Goal: Task Accomplishment & Management: Manage account settings

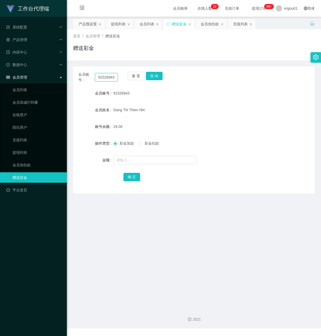
drag, startPoint x: 97, startPoint y: 78, endPoint x: 138, endPoint y: 84, distance: 41.2
click at [138, 84] on div "会员账号： 91526943 重 置 查 询 会员账号 91526943 会员姓名 [PERSON_NAME] Thien Nhi 账号余额 29.00 操作…" at bounding box center [194, 130] width 242 height 127
paste input "xiaoliang27"
type input "xiaoliang27"
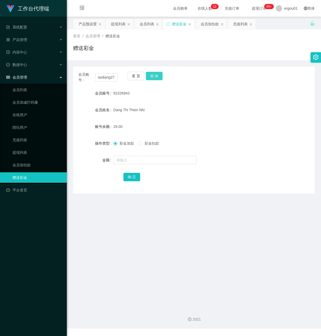
click at [155, 74] on button "查 询" at bounding box center [154, 76] width 17 height 8
click at [145, 161] on input "text" at bounding box center [155, 160] width 84 height 8
type input "8"
click at [133, 178] on button "确 定" at bounding box center [132, 177] width 17 height 8
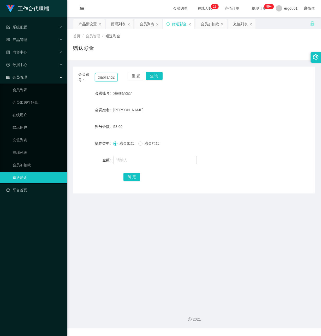
drag, startPoint x: 96, startPoint y: 76, endPoint x: 321, endPoint y: 76, distance: 225.4
click at [321, 76] on html "工作台代理端 系统配置 产品管理 产品列表 产品预设置 开奖记录 注单管理 即时注单 内容中心 数据中心 会员管理 会员列表 会员加减打码量 在线用户 陪玩用…" at bounding box center [160, 168] width 321 height 336
paste input "91526943"
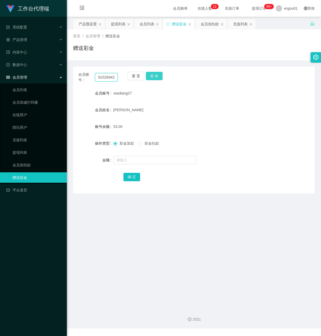
type input "91526943"
drag, startPoint x: 155, startPoint y: 72, endPoint x: 155, endPoint y: 80, distance: 7.6
click at [155, 76] on button "查 询" at bounding box center [154, 76] width 17 height 8
click at [137, 162] on input "text" at bounding box center [155, 160] width 84 height 8
type input "8"
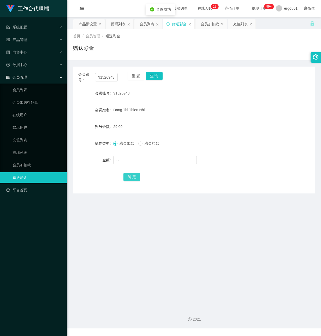
drag, startPoint x: 133, startPoint y: 177, endPoint x: 203, endPoint y: 155, distance: 73.0
click at [133, 177] on button "确 定" at bounding box center [132, 177] width 17 height 8
drag, startPoint x: 97, startPoint y: 75, endPoint x: 188, endPoint y: 90, distance: 92.8
click at [188, 90] on div "会员账号： 91526943 重 置 查 询 会员账号 91526943 会员姓名 [PERSON_NAME] Thien Nhi 账号余额 37.00 操作…" at bounding box center [194, 130] width 242 height 127
paste input "xiaoliang27"
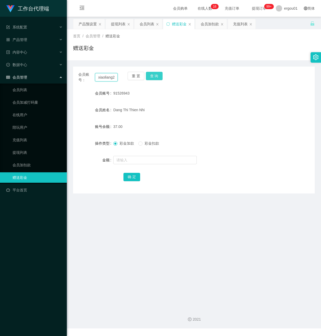
scroll to position [0, 2]
type input "xiaoliang27"
click at [154, 75] on button "查 询" at bounding box center [154, 76] width 17 height 8
click at [129, 164] on input "text" at bounding box center [155, 160] width 84 height 8
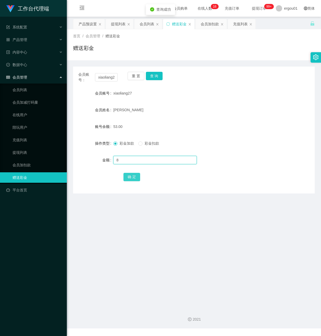
type input "8"
click at [135, 176] on button "确 定" at bounding box center [132, 177] width 17 height 8
drag, startPoint x: 97, startPoint y: 80, endPoint x: 164, endPoint y: 83, distance: 66.9
click at [162, 81] on div "会员账号： xiaoliang27 重 置 查 询" at bounding box center [194, 77] width 242 height 11
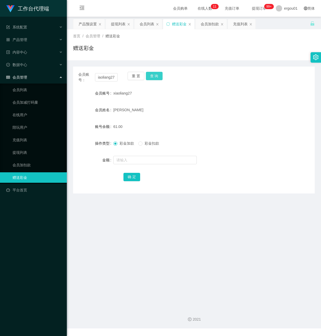
click at [153, 73] on button "查 询" at bounding box center [154, 76] width 17 height 8
click at [137, 162] on input "text" at bounding box center [155, 160] width 84 height 8
type input "8"
click at [130, 174] on button "确 定" at bounding box center [132, 177] width 17 height 8
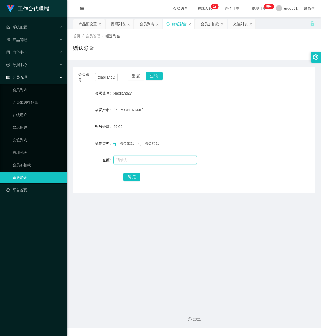
click at [126, 161] on input "text" at bounding box center [155, 160] width 84 height 8
type input "8"
click at [134, 176] on button "确 定" at bounding box center [132, 177] width 17 height 8
drag, startPoint x: 97, startPoint y: 77, endPoint x: 195, endPoint y: 93, distance: 99.3
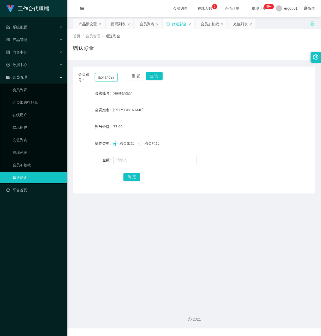
click at [188, 92] on div "会员账号： xiaoliang27 重 置 查 询 会员账号 xiaoliang27 会员姓名 FU LIANG 账号余额 77.00 操作类型 彩金加款 彩…" at bounding box center [194, 130] width 242 height 127
click at [155, 76] on button "查 询" at bounding box center [154, 76] width 17 height 8
click at [135, 161] on input "text" at bounding box center [155, 160] width 84 height 8
type input "8"
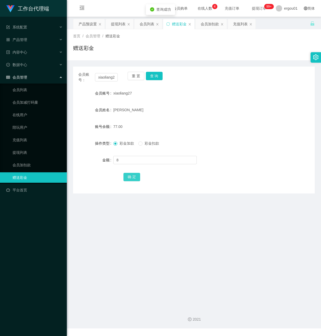
click at [134, 175] on button "确 定" at bounding box center [132, 177] width 17 height 8
drag, startPoint x: 98, startPoint y: 77, endPoint x: 226, endPoint y: 96, distance: 129.4
click at [226, 96] on div "会员账号： xiaoliang27 重 置 查 询 会员账号 xiaoliang27 会员姓名 FU LIANG 账号余额 85.00 操作类型 彩金加款 彩…" at bounding box center [194, 130] width 242 height 127
paste input "91526943"
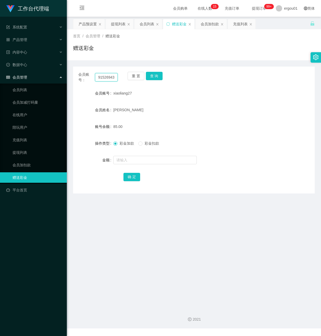
scroll to position [0, 0]
type input "91526943"
click at [152, 74] on button "查 询" at bounding box center [154, 76] width 17 height 8
click at [130, 159] on input "text" at bounding box center [155, 160] width 84 height 8
type input "8"
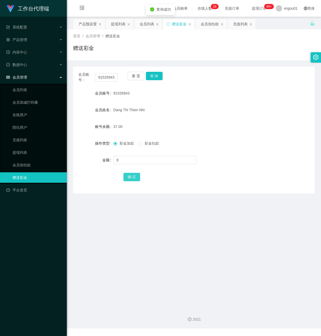
click at [133, 180] on button "确 定" at bounding box center [132, 177] width 17 height 8
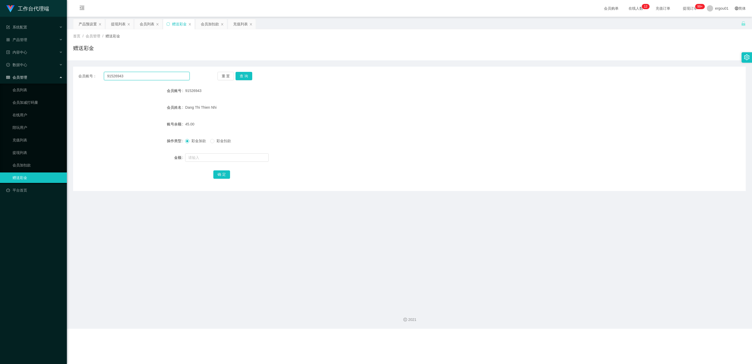
drag, startPoint x: 131, startPoint y: 75, endPoint x: 39, endPoint y: 75, distance: 91.7
click at [39, 75] on section "工作台代理端 系统配置 产品管理 产品列表 产品预设置 开奖记录 注单管理 即时注单 内容中心 数据中心 会员管理 会员列表 会员加减打码量 在线用户 陪玩用…" at bounding box center [376, 164] width 752 height 329
click at [243, 75] on button "查 询" at bounding box center [244, 76] width 17 height 8
drag, startPoint x: 202, startPoint y: 157, endPoint x: 206, endPoint y: 162, distance: 5.8
click at [202, 157] on input "text" at bounding box center [227, 157] width 84 height 8
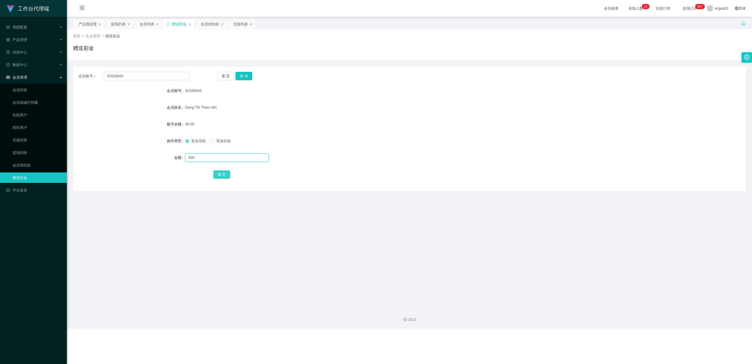
type input "300"
click at [219, 171] on button "确 定" at bounding box center [221, 174] width 17 height 8
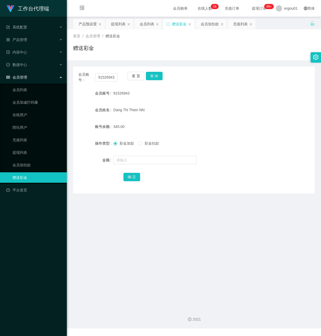
drag, startPoint x: 163, startPoint y: 263, endPoint x: 208, endPoint y: 156, distance: 115.8
click at [163, 260] on main "关闭左侧 关闭右侧 关闭其它 刷新页面 产品预设置 提现列表 会员列表 赠送彩金 会员加扣款 充值列表 首页 / 会员管理 / 赠送彩金 / 赠送彩金 会员账…" at bounding box center [194, 161] width 254 height 288
drag, startPoint x: 97, startPoint y: 75, endPoint x: 259, endPoint y: 88, distance: 162.7
click at [259, 88] on div "会员账号： 91526943 重 置 查 询 会员账号 91526943 会员姓名 [PERSON_NAME] Thien Nhi 账号余额 345.00 操…" at bounding box center [194, 130] width 242 height 127
paste input "xiaoliang27"
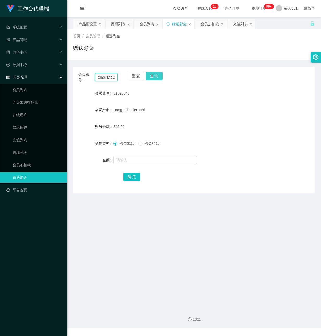
scroll to position [0, 2]
type input "xiaoliang27"
click at [151, 71] on div "会员账号： xiaoliang27 重 置 查 询 会员账号 91526943 会员姓名 [PERSON_NAME] Thien Nhi 账号余额 345.0…" at bounding box center [194, 130] width 242 height 127
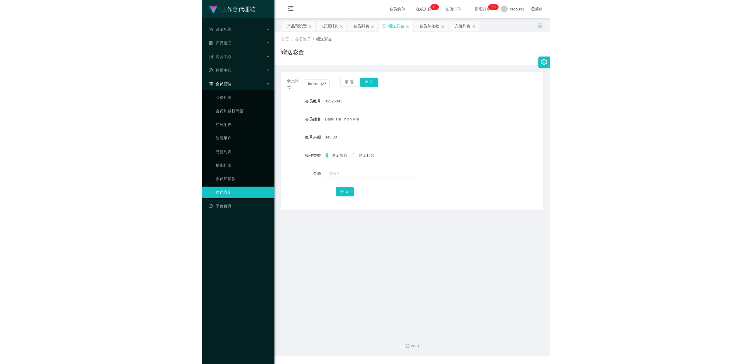
scroll to position [0, 0]
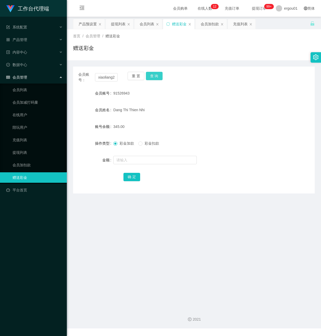
drag, startPoint x: 157, startPoint y: 75, endPoint x: 159, endPoint y: 83, distance: 8.6
click at [158, 76] on button "查 询" at bounding box center [154, 76] width 17 height 8
click at [125, 160] on input "text" at bounding box center [155, 160] width 84 height 8
type input "8"
click at [132, 176] on button "确 定" at bounding box center [132, 177] width 17 height 8
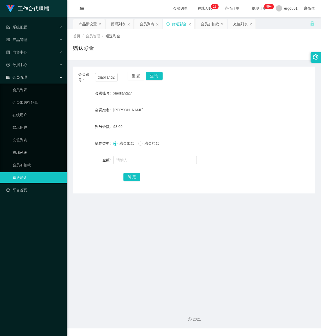
click at [30, 147] on link "提现列表" at bounding box center [38, 152] width 50 height 10
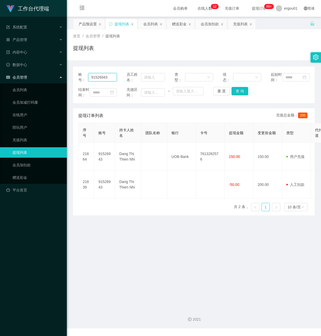
drag, startPoint x: 109, startPoint y: 81, endPoint x: -1, endPoint y: 63, distance: 111.9
click at [0, 63] on html "工作台代理端 系统配置 产品管理 产品列表 产品预设置 开奖记录 注单管理 即时注单 内容中心 数据中心 会员管理 会员列表 会员加减打码量 在线用户 陪玩用…" at bounding box center [160, 168] width 321 height 336
click at [238, 95] on button "查 询" at bounding box center [240, 91] width 17 height 8
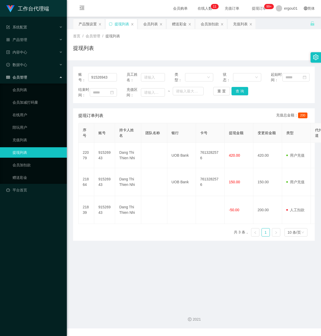
drag, startPoint x: 155, startPoint y: 278, endPoint x: 153, endPoint y: 266, distance: 12.5
click at [154, 275] on main "关闭左侧 关闭右侧 关闭其它 刷新页面 产品预设置 提现列表 会员列表 赠送彩金 会员加扣款 充值列表 首页 / 会员管理 / 提现列表 / 提现列表 账号：…" at bounding box center [194, 161] width 254 height 288
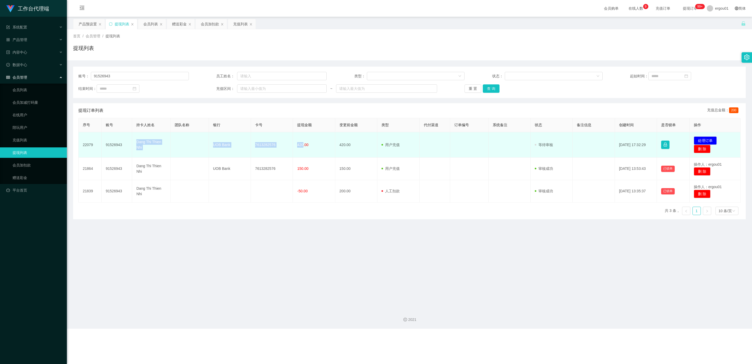
drag, startPoint x: 302, startPoint y: 144, endPoint x: 145, endPoint y: 139, distance: 156.8
click at [137, 140] on tr "22079 91526943 Dang Thi Thien Nhi UOB Bank 7613282576 420.00 420.00 用户充值 人工扣款 审…" at bounding box center [410, 144] width 662 height 25
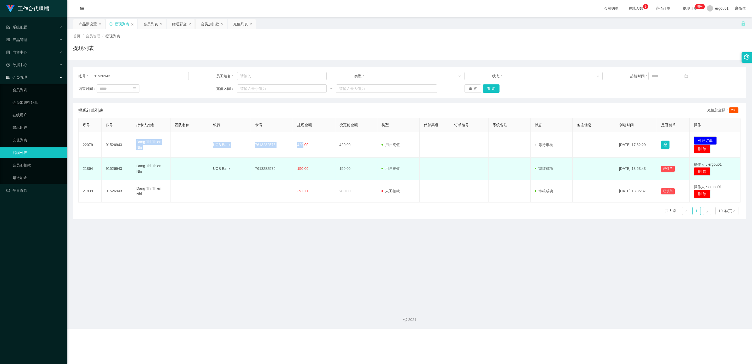
copy tr "Dang Thi Thien Nhi UOB Bank 7613282576 420"
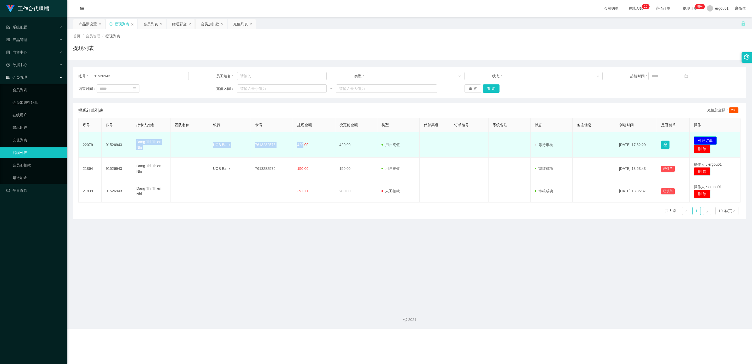
click at [321, 140] on button "处理订单" at bounding box center [705, 140] width 23 height 8
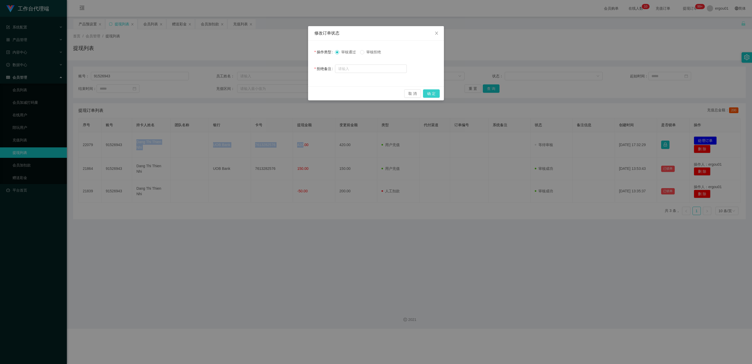
drag, startPoint x: 435, startPoint y: 93, endPoint x: 429, endPoint y: 94, distance: 6.3
click at [321, 93] on button "确 定" at bounding box center [431, 93] width 17 height 8
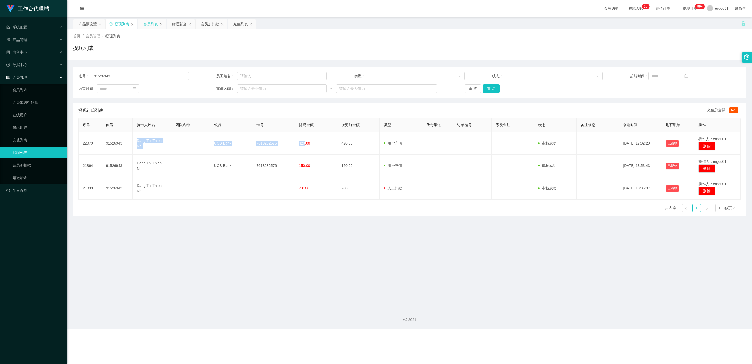
click at [162, 24] on icon "图标: close" at bounding box center [161, 24] width 3 height 3
click at [153, 25] on div "赠送彩金" at bounding box center [150, 24] width 15 height 10
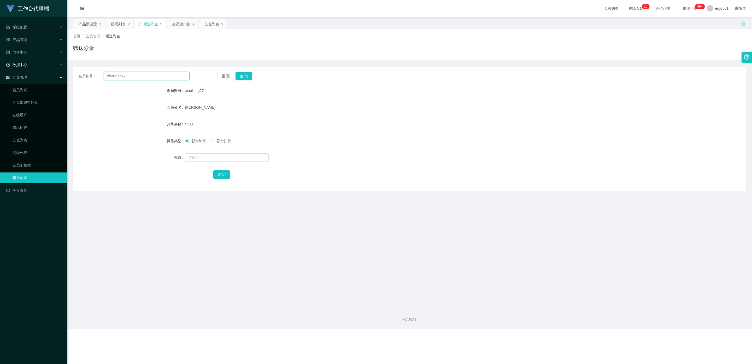
drag, startPoint x: 138, startPoint y: 74, endPoint x: 0, endPoint y: 56, distance: 139.0
click at [0, 56] on section "工作台代理端 系统配置 产品管理 产品列表 产品预设置 开奖记录 注单管理 即时注单 内容中心 数据中心 会员管理 会员列表 会员加减打码量 在线用户 陪玩用…" at bounding box center [376, 164] width 752 height 329
paste input "Bank: UOB Paynow to NRIC: S9380512G Or pay to acount number: 7613282576 Payee N…"
drag, startPoint x: 155, startPoint y: 76, endPoint x: 0, endPoint y: 70, distance: 154.8
click at [0, 70] on section "工作台代理端 系统配置 产品管理 产品列表 产品预设置 开奖记录 注单管理 即时注单 内容中心 数据中心 会员管理 会员列表 会员加减打码量 在线用户 陪玩用…" at bounding box center [376, 164] width 752 height 329
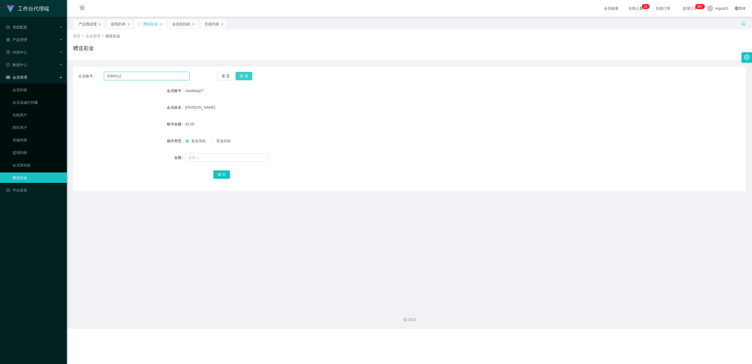
type input "9380512"
click at [244, 74] on button "查 询" at bounding box center [244, 76] width 17 height 8
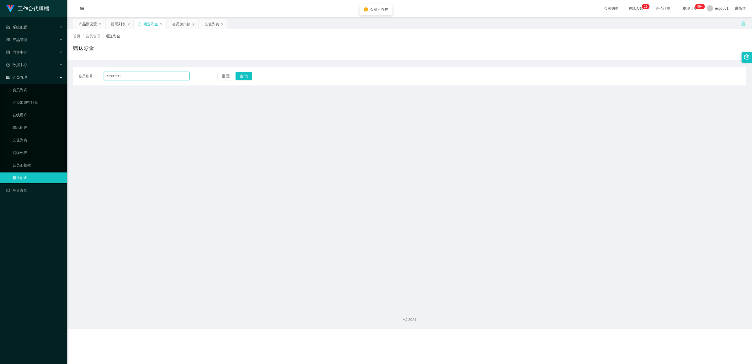
drag, startPoint x: 150, startPoint y: 75, endPoint x: 369, endPoint y: 43, distance: 220.5
click at [0, 53] on section "工作台代理端 系统配置 产品管理 产品列表 产品预设置 开奖记录 注单管理 即时注单 内容中心 数据中心 会员管理 会员列表 会员加减打码量 在线用户 陪玩用…" at bounding box center [376, 164] width 752 height 329
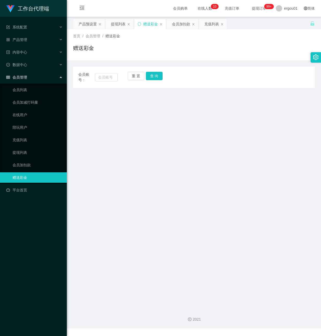
drag, startPoint x: 107, startPoint y: 109, endPoint x: 118, endPoint y: 81, distance: 30.4
click at [107, 107] on main "关闭左侧 关闭右侧 关闭其它 刷新页面 产品预设置 提现列表 赠送彩金 会员加扣款 充值列表 首页 / 会员管理 / 赠送彩金 / 赠送彩金 会员账号： 重 …" at bounding box center [194, 161] width 254 height 288
drag, startPoint x: 106, startPoint y: 76, endPoint x: 147, endPoint y: 78, distance: 41.0
click at [106, 76] on input "text" at bounding box center [106, 77] width 23 height 8
paste input "91526943"
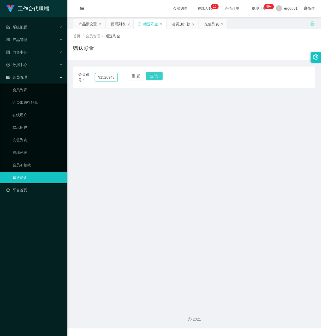
type input "91526943"
drag, startPoint x: 156, startPoint y: 74, endPoint x: 152, endPoint y: 92, distance: 18.8
click at [155, 74] on button "查 询" at bounding box center [154, 76] width 17 height 8
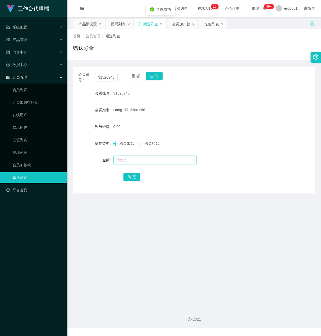
click at [128, 158] on input "text" at bounding box center [155, 160] width 84 height 8
type input "8"
drag, startPoint x: 126, startPoint y: 176, endPoint x: 133, endPoint y: 173, distance: 7.4
click at [126, 176] on button "确 定" at bounding box center [132, 177] width 17 height 8
click at [130, 163] on input "text" at bounding box center [155, 160] width 84 height 8
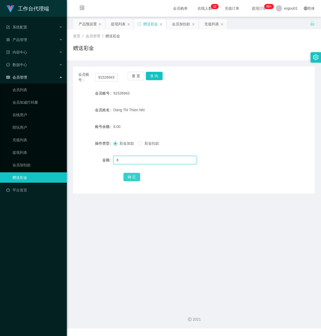
type input "8"
click at [132, 174] on button "确 定" at bounding box center [132, 177] width 17 height 8
drag, startPoint x: 96, startPoint y: 77, endPoint x: 148, endPoint y: 98, distance: 55.4
click at [146, 91] on div "会员账号： 91526943 重 置 查 询 会员账号 91526943 会员姓名 [PERSON_NAME] Thien Nhi 账号余额 16.00 操作…" at bounding box center [194, 130] width 242 height 127
paste input "xiaoliang27"
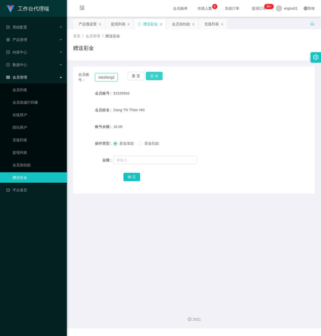
scroll to position [0, 2]
type input "xiaoliang27"
click at [158, 74] on button "查 询" at bounding box center [154, 76] width 17 height 8
click at [131, 160] on input "text" at bounding box center [155, 160] width 84 height 8
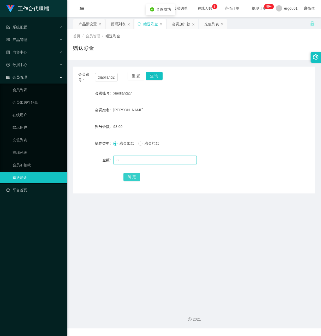
type input "8"
click at [130, 177] on button "确 定" at bounding box center [132, 177] width 17 height 8
drag, startPoint x: 98, startPoint y: 75, endPoint x: 191, endPoint y: 94, distance: 95.0
click at [191, 94] on div "会员账号： xiaoliang27 重 置 查 询 会员账号 xiaoliang27 会员姓名 FU LIANG 账号余额 101.00 操作类型 彩金加款 …" at bounding box center [194, 130] width 242 height 127
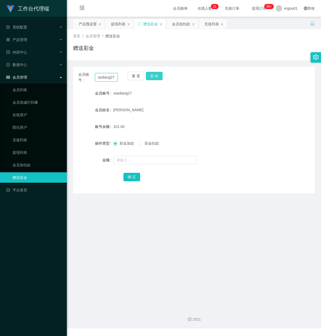
paste input "91526943"
type input "91526943"
click at [154, 73] on button "查 询" at bounding box center [154, 76] width 17 height 8
click at [130, 160] on input "text" at bounding box center [155, 160] width 84 height 8
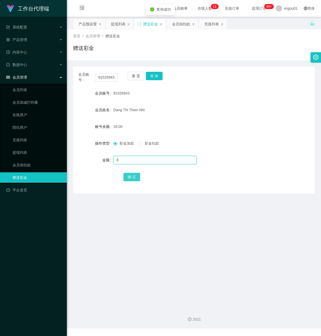
type input "8"
drag, startPoint x: 132, startPoint y: 177, endPoint x: 123, endPoint y: 182, distance: 9.8
click at [131, 177] on button "确 定" at bounding box center [132, 177] width 17 height 8
click at [125, 161] on input "text" at bounding box center [155, 160] width 84 height 8
type input "38"
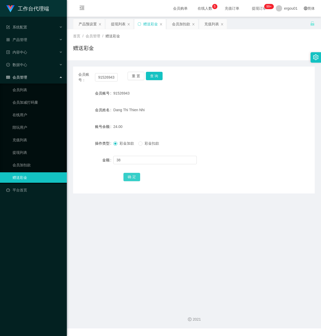
click at [130, 175] on button "确 定" at bounding box center [132, 177] width 17 height 8
drag, startPoint x: 96, startPoint y: 78, endPoint x: 126, endPoint y: 81, distance: 30.2
click at [126, 80] on div "会员账号： 91526943 重 置 查 询" at bounding box center [194, 77] width 242 height 11
paste input "xiaoliang27"
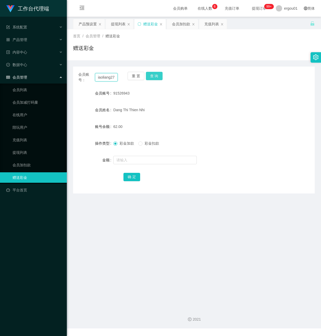
type input "xiaoliang27"
click at [153, 76] on button "查 询" at bounding box center [154, 76] width 17 height 8
click at [131, 160] on input "text" at bounding box center [155, 160] width 84 height 8
type input "8"
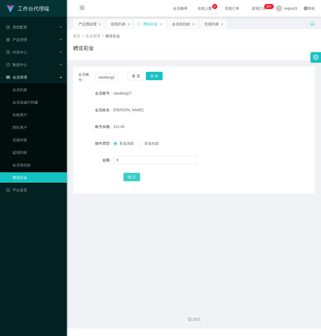
click at [130, 179] on button "确 定" at bounding box center [132, 177] width 17 height 8
click at [129, 161] on input "text" at bounding box center [155, 160] width 84 height 8
type input "8"
click at [131, 176] on button "确 定" at bounding box center [132, 177] width 17 height 8
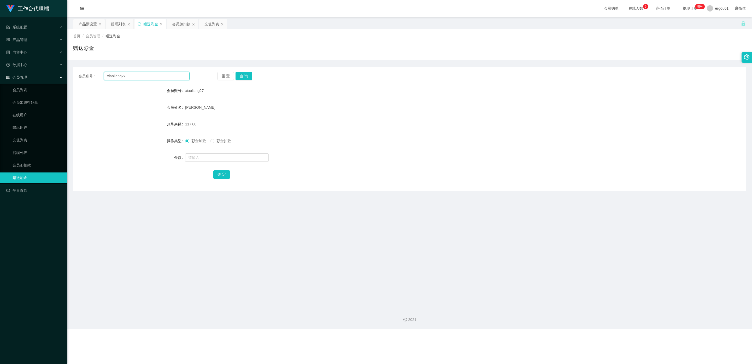
drag, startPoint x: 33, startPoint y: 74, endPoint x: 0, endPoint y: 75, distance: 32.9
click at [0, 75] on section "工作台代理端 系统配置 产品管理 产品列表 产品预设置 开奖记录 注单管理 即时注单 内容中心 数据中心 会员管理 会员列表 会员加减打码量 在线用户 陪玩用…" at bounding box center [376, 164] width 752 height 329
paste input "91526943"
type input "91526943"
click at [239, 72] on button "查 询" at bounding box center [244, 76] width 17 height 8
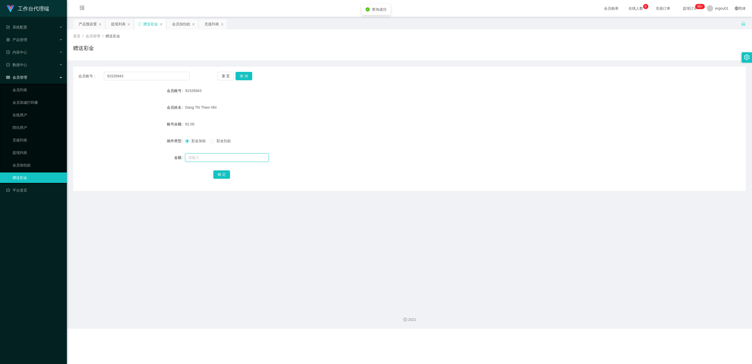
click at [209, 161] on input "text" at bounding box center [227, 157] width 84 height 8
type input "8"
click at [223, 173] on button "确 定" at bounding box center [221, 174] width 17 height 8
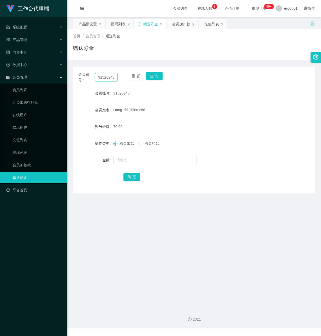
drag, startPoint x: 98, startPoint y: 78, endPoint x: 149, endPoint y: 86, distance: 51.5
click at [149, 86] on div "会员账号： 91526943 重 置 查 询 会员账号 91526943 会员姓名 [PERSON_NAME] Thien Nhi 账号余额 70.00 操作…" at bounding box center [194, 130] width 242 height 127
click at [130, 158] on input "text" at bounding box center [155, 160] width 84 height 8
drag, startPoint x: 95, startPoint y: 208, endPoint x: 121, endPoint y: 168, distance: 48.0
click at [98, 203] on main "关闭左侧 关闭右侧 关闭其它 刷新页面 产品预设置 提现列表 赠送彩金 会员加扣款 充值列表 首页 / 会员管理 / 赠送彩金 / 赠送彩金 会员账号： 91…" at bounding box center [194, 161] width 254 height 288
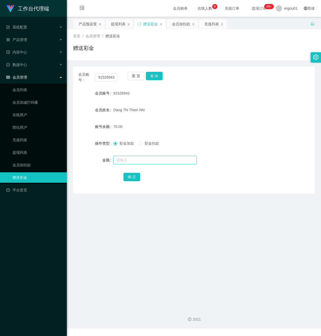
click at [126, 158] on input "text" at bounding box center [155, 160] width 84 height 8
type input "8"
drag, startPoint x: 134, startPoint y: 178, endPoint x: 128, endPoint y: 162, distance: 17.4
click at [133, 178] on button "确 定" at bounding box center [132, 177] width 17 height 8
drag, startPoint x: 98, startPoint y: 79, endPoint x: 194, endPoint y: 92, distance: 96.7
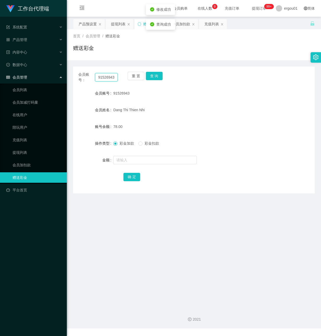
click at [188, 90] on div "会员账号： 91526943 重 置 查 询 会员账号 91526943 会员姓名 [PERSON_NAME] Thien Nhi 账号余额 78.00 操作…" at bounding box center [194, 130] width 242 height 127
click at [150, 75] on button "查 询" at bounding box center [154, 76] width 17 height 8
click at [100, 74] on input "91526943" at bounding box center [106, 77] width 23 height 8
drag, startPoint x: 97, startPoint y: 75, endPoint x: 131, endPoint y: 84, distance: 35.1
click at [131, 84] on div "会员账号： 91526943 重 置 查 询 会员账号 91526943 会员姓名 [PERSON_NAME] Thien Nhi 账号余额 78.00 操作…" at bounding box center [194, 130] width 242 height 127
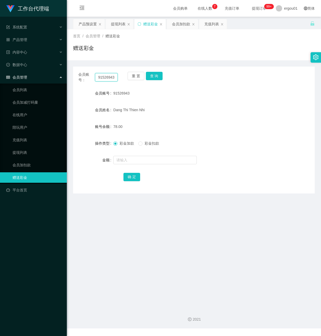
paste input "xiaoliang27"
type input "xiaoliang27"
click at [160, 75] on button "查 询" at bounding box center [154, 76] width 17 height 8
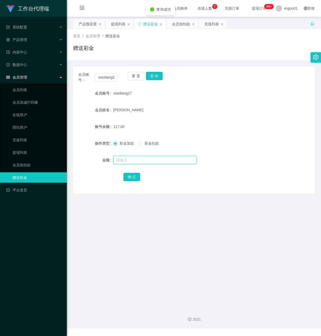
click at [135, 160] on input "text" at bounding box center [155, 160] width 84 height 8
type input "8"
click at [129, 176] on button "确 定" at bounding box center [132, 177] width 17 height 8
click at [131, 161] on input "text" at bounding box center [155, 160] width 84 height 8
type input "300"
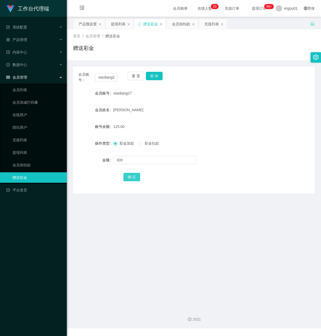
drag, startPoint x: 129, startPoint y: 175, endPoint x: 45, endPoint y: 169, distance: 83.5
click at [129, 175] on button "确 定" at bounding box center [132, 177] width 17 height 8
drag, startPoint x: 97, startPoint y: 76, endPoint x: 212, endPoint y: 115, distance: 120.7
click at [211, 114] on div "会员账号： xiaoliang27 重 置 查 询 会员账号 xiaoliang27 会员姓名 FU LIANG 账号余额 425.00 操作类型 彩金加款 …" at bounding box center [194, 130] width 242 height 127
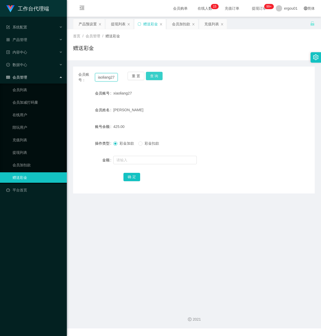
paste input "91526943"
type input "91526943"
click at [155, 75] on button "查 询" at bounding box center [154, 76] width 17 height 8
click at [130, 160] on input "text" at bounding box center [155, 160] width 84 height 8
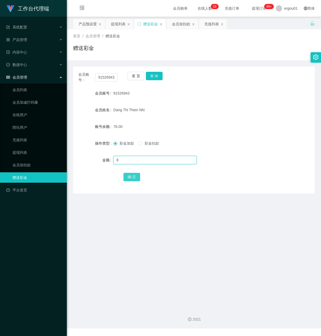
type input "8"
click at [133, 175] on button "确 定" at bounding box center [132, 177] width 17 height 8
drag, startPoint x: 97, startPoint y: 76, endPoint x: 171, endPoint y: 89, distance: 75.6
click at [171, 89] on div "会员账号： 91526943 重 置 查 询 会员账号 91526943 会员姓名 [PERSON_NAME] Thien Nhi 账号余额 86.00 操作…" at bounding box center [194, 130] width 242 height 127
paste input "xiaoliang27"
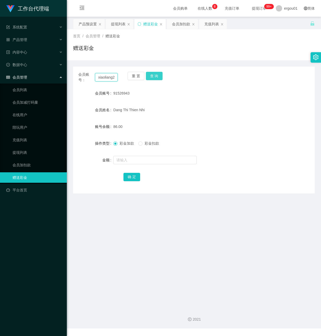
scroll to position [0, 2]
type input "xiaoliang27"
click at [154, 76] on button "查 询" at bounding box center [154, 76] width 17 height 8
click at [134, 157] on input "text" at bounding box center [155, 160] width 84 height 8
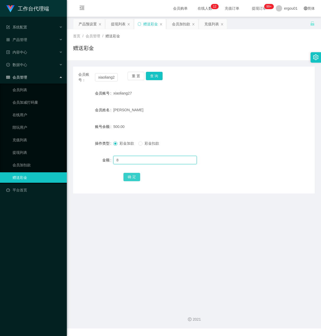
type input "8"
drag, startPoint x: 128, startPoint y: 178, endPoint x: 150, endPoint y: 171, distance: 22.7
click at [128, 178] on button "确 定" at bounding box center [132, 177] width 17 height 8
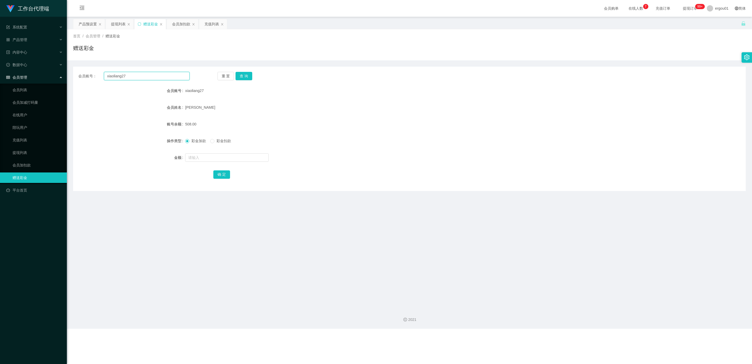
drag, startPoint x: 134, startPoint y: 74, endPoint x: 78, endPoint y: 74, distance: 55.9
click at [71, 74] on main "关闭左侧 关闭右侧 关闭其它 刷新页面 产品预设置 提现列表 赠送彩金 会员加扣款 充值列表 首页 / 会员管理 / 赠送彩金 / 赠送彩金 会员账号： xi…" at bounding box center [409, 161] width 685 height 288
click at [25, 85] on link "会员列表" at bounding box center [38, 90] width 50 height 10
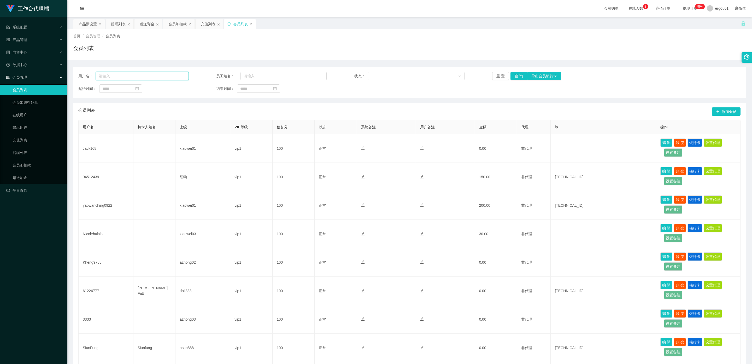
click at [135, 78] on input "text" at bounding box center [142, 76] width 93 height 8
paste input "xiaoliang27"
click at [321, 78] on button "查 询" at bounding box center [519, 76] width 17 height 8
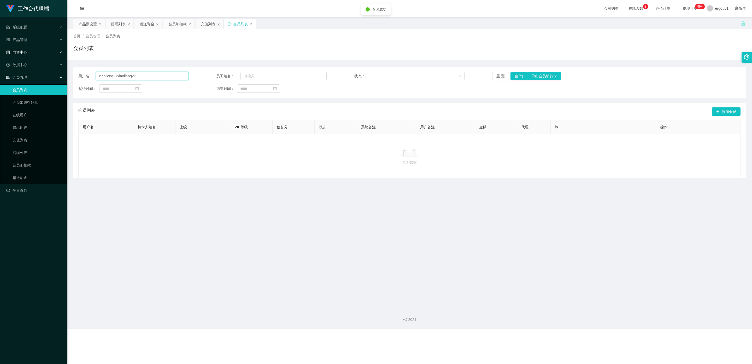
drag, startPoint x: 36, startPoint y: 71, endPoint x: 10, endPoint y: 46, distance: 35.8
click at [0, 46] on section "工作台代理端 系统配置 产品管理 产品列表 产品预设置 开奖记录 注单管理 即时注单 内容中心 数据中心 会员管理 会员列表 会员加减打码量 在线用户 陪玩用…" at bounding box center [376, 164] width 752 height 329
paste input "text"
type input "xiaoliang27"
click at [321, 78] on button "查 询" at bounding box center [519, 76] width 17 height 8
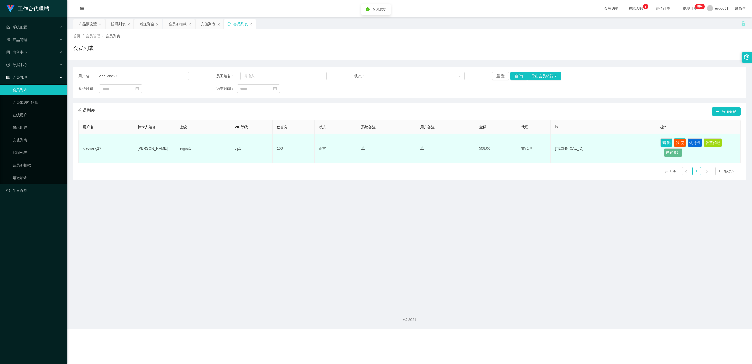
click at [321, 141] on button "账 变" at bounding box center [680, 142] width 12 height 8
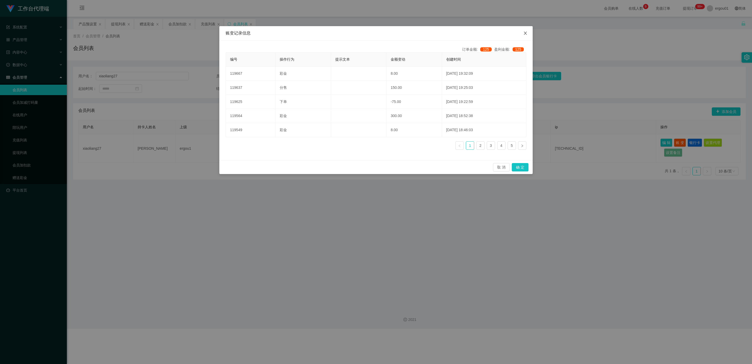
click at [321, 35] on icon "图标: close" at bounding box center [525, 33] width 4 height 4
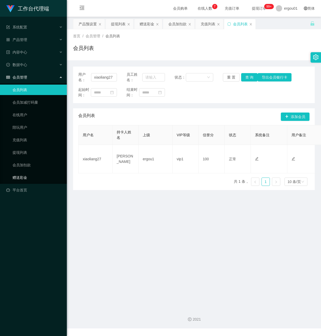
click at [30, 172] on link "赠送彩金" at bounding box center [38, 177] width 50 height 10
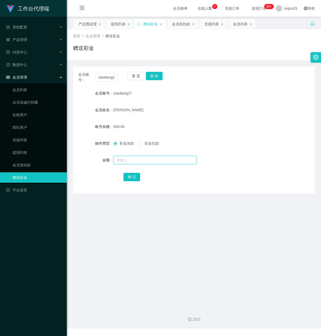
click at [127, 160] on input "text" at bounding box center [155, 160] width 84 height 8
type input "8"
click at [131, 176] on button "确 定" at bounding box center [132, 177] width 17 height 8
drag, startPoint x: 98, startPoint y: 76, endPoint x: 170, endPoint y: 88, distance: 72.3
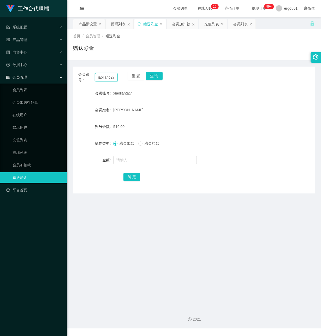
click at [173, 88] on div "会员账号： xiaoliang27 重 置 查 询 会员账号 xiaoliang27 会员姓名 FU LIANG 账号余额 516.00 操作类型 彩金加款 …" at bounding box center [194, 130] width 242 height 127
paste input "91526943"
type input "91526943"
click at [154, 74] on button "查 询" at bounding box center [154, 76] width 17 height 8
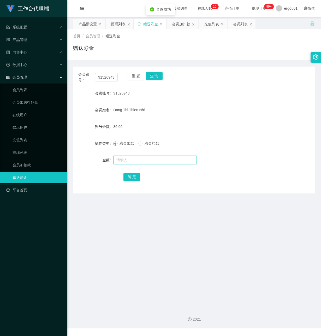
click at [137, 157] on input "text" at bounding box center [155, 160] width 84 height 8
type input "8"
click at [132, 176] on button "确 定" at bounding box center [132, 177] width 17 height 8
drag, startPoint x: 124, startPoint y: 224, endPoint x: 123, endPoint y: 216, distance: 7.5
click at [124, 222] on main "关闭左侧 关闭右侧 关闭其它 刷新页面 产品预设置 提现列表 赠送彩金 会员加扣款 充值列表 会员列表 首页 / 会员管理 / 赠送彩金 / 赠送彩金 会员账…" at bounding box center [194, 161] width 254 height 288
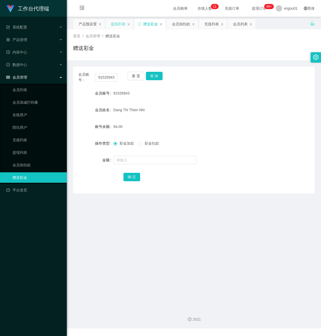
click at [123, 25] on div "提现列表" at bounding box center [118, 24] width 15 height 10
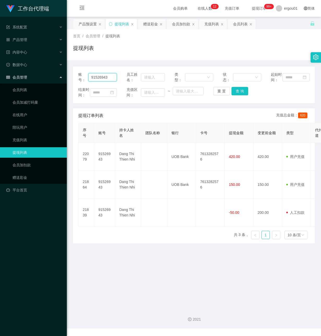
drag, startPoint x: 110, startPoint y: 82, endPoint x: 24, endPoint y: 75, distance: 87.2
click at [24, 75] on section "工作台代理端 系统配置 产品管理 产品列表 产品预设置 开奖记录 注单管理 即时注单 内容中心 数据中心 会员管理 会员列表 会员加减打码量 在线用户 陪玩用…" at bounding box center [160, 164] width 321 height 329
paste input "xiaoliang27"
type input "xiaoliang27"
click at [239, 95] on button "查 询" at bounding box center [240, 91] width 17 height 8
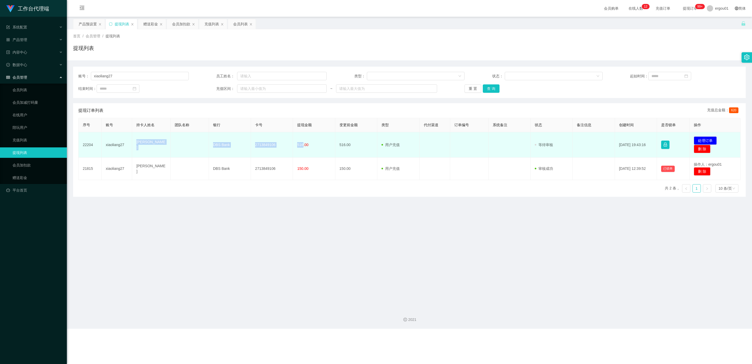
drag, startPoint x: 301, startPoint y: 144, endPoint x: 139, endPoint y: 142, distance: 162.5
click at [136, 143] on tr "22204 xiaoliang27 FU LIANG DBS Bank 2713849106 516.00 516.00 用户充值 人工扣款 审核驳回 审核成…" at bounding box center [410, 144] width 662 height 25
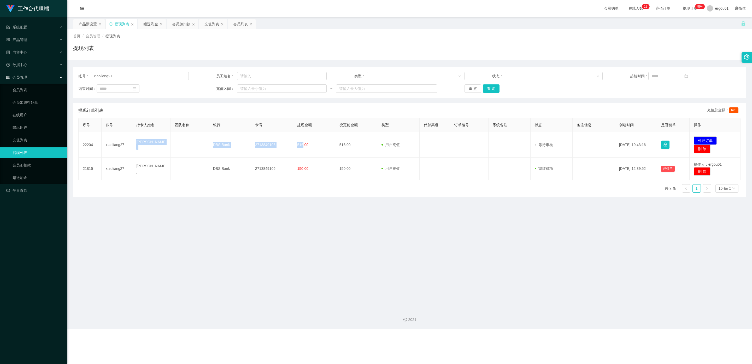
copy tr "FU LIANG DBS Bank 2713849106 516"
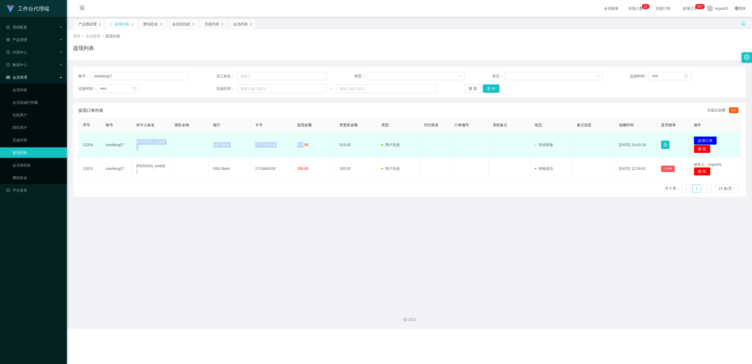
click at [321, 140] on button "处理订单" at bounding box center [705, 140] width 23 height 8
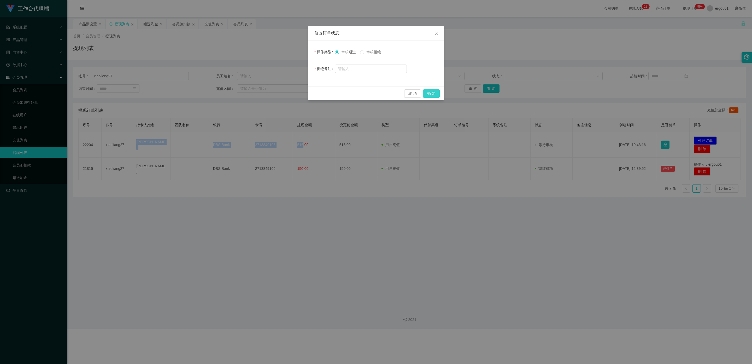
click at [321, 92] on button "确 定" at bounding box center [431, 93] width 17 height 8
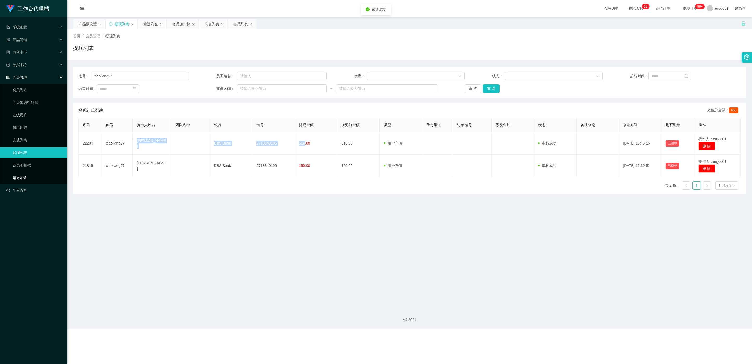
click at [31, 173] on link "赠送彩金" at bounding box center [38, 177] width 50 height 10
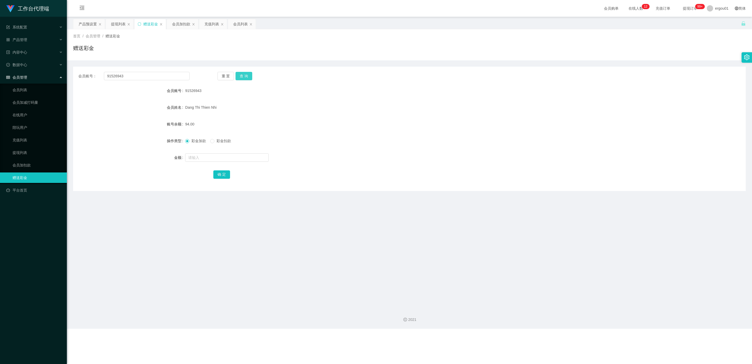
click at [245, 74] on button "查 询" at bounding box center [244, 76] width 17 height 8
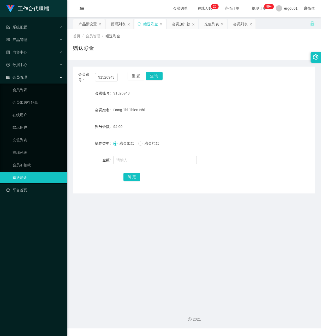
click at [115, 234] on main "关闭左侧 关闭右侧 关闭其它 刷新页面 产品预设置 提现列表 赠送彩金 会员加扣款 充值列表 会员列表 首页 / 会员管理 / 赠送彩金 / 赠送彩金 会员账…" at bounding box center [194, 161] width 254 height 288
drag, startPoint x: 97, startPoint y: 79, endPoint x: 177, endPoint y: 85, distance: 79.9
click at [177, 84] on div "会员账号： 91526943 重 置 查 询 会员账号 91526943 会员姓名 [PERSON_NAME] Thien Nhi 账号余额 94.00 操作…" at bounding box center [194, 130] width 242 height 127
paste input "xiaoliang27"
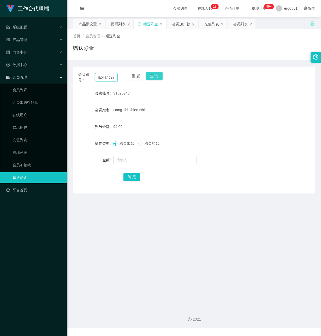
type input "xiaoliang27"
click at [158, 76] on button "查 询" at bounding box center [154, 76] width 17 height 8
click at [141, 161] on input "text" at bounding box center [155, 160] width 84 height 8
type input "38"
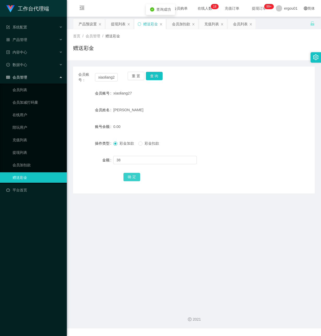
click at [132, 177] on button "确 定" at bounding box center [132, 177] width 17 height 8
drag, startPoint x: 154, startPoint y: 114, endPoint x: 148, endPoint y: 65, distance: 48.9
click at [154, 112] on div "[PERSON_NAME]" at bounding box center [183, 110] width 141 height 10
click at [119, 28] on div "提现列表" at bounding box center [118, 24] width 15 height 10
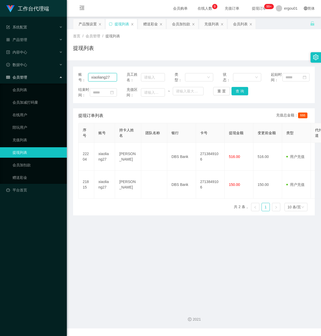
drag, startPoint x: 113, startPoint y: 81, endPoint x: -1, endPoint y: 68, distance: 114.4
click at [0, 68] on html "工作台代理端 系统配置 产品管理 产品列表 产品预设置 开奖记录 注单管理 即时注单 内容中心 数据中心 会员管理 会员列表 会员加减打码量 在线用户 陪玩用…" at bounding box center [160, 168] width 321 height 336
paste input "91526943"
type input "91526943"
drag, startPoint x: 242, startPoint y: 97, endPoint x: 242, endPoint y: 105, distance: 7.9
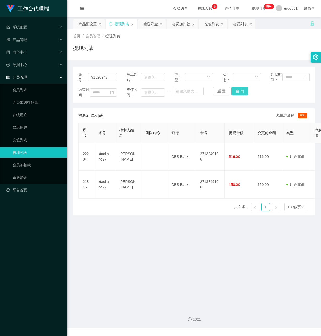
click at [241, 95] on button "查 询" at bounding box center [240, 91] width 17 height 8
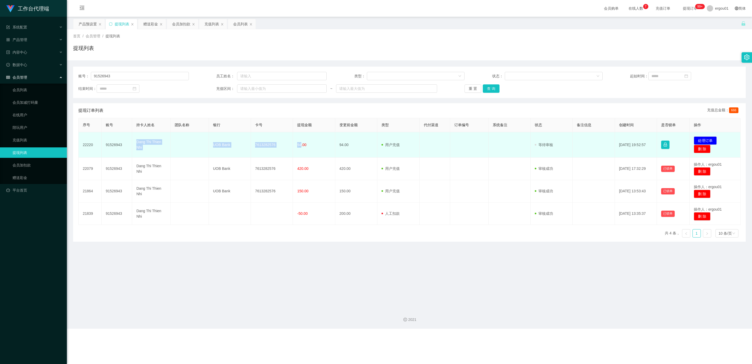
drag, startPoint x: 136, startPoint y: 139, endPoint x: 299, endPoint y: 147, distance: 164.0
click at [299, 147] on tr "22220 91526943 Dang Thi Thien Nhi UOB Bank 7613282576 94.00 94.00 用户充值 人工扣款 审核驳…" at bounding box center [410, 144] width 662 height 25
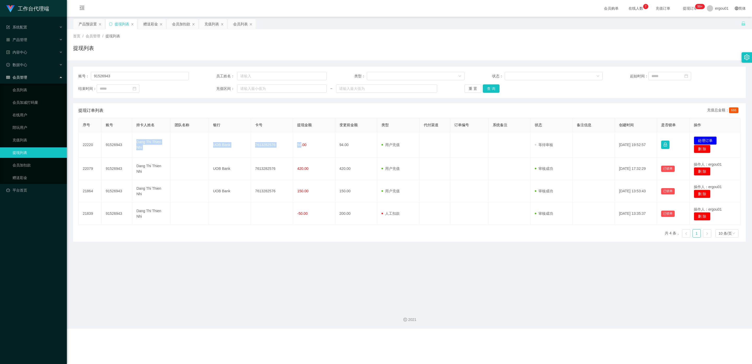
copy tr "Dang Thi Thien Nhi UOB Bank 7613282576 94"
